Goal: Navigation & Orientation: Find specific page/section

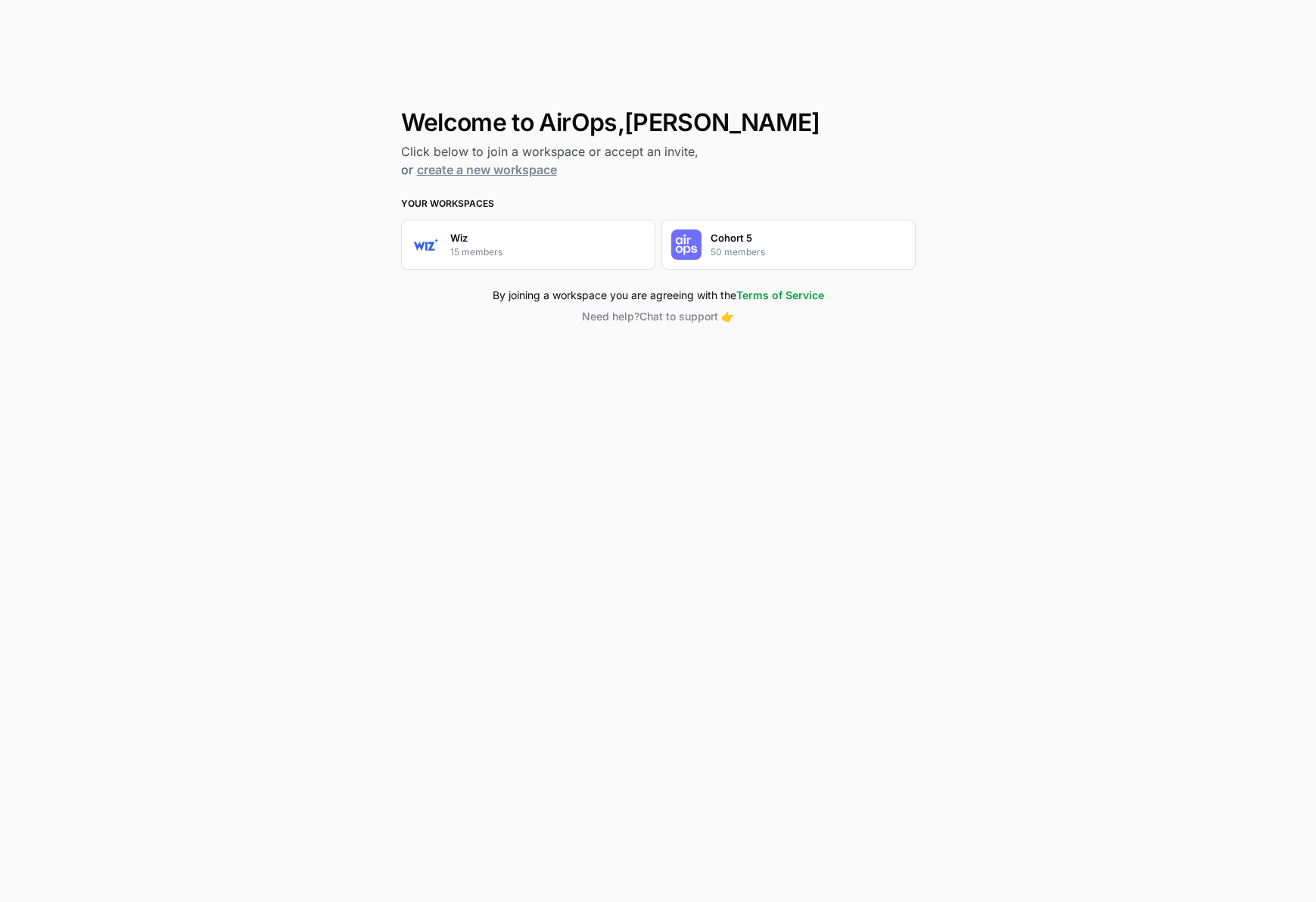
click at [756, 250] on p "50 members" at bounding box center [738, 252] width 55 height 13
